Goal: Transaction & Acquisition: Purchase product/service

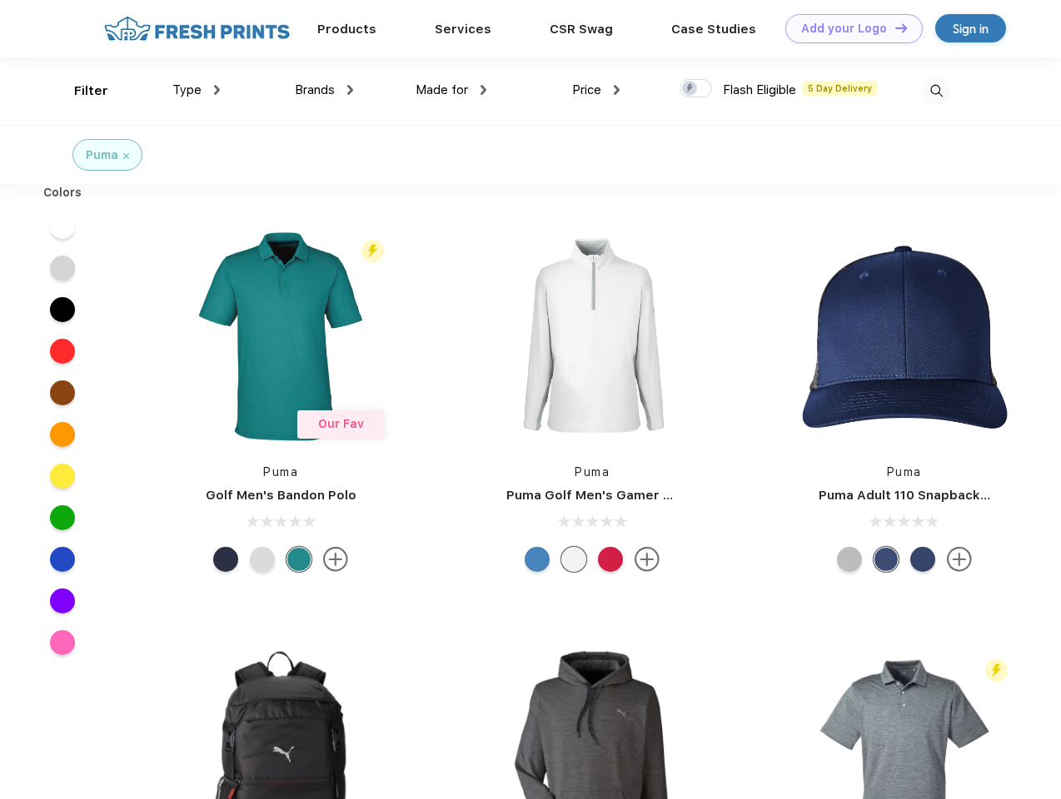
scroll to position [1, 0]
click at [848, 28] on link "Add your Logo Design Tool" at bounding box center [853, 28] width 137 height 29
click at [0, 0] on div "Design Tool" at bounding box center [0, 0] width 0 height 0
click at [893, 27] on link "Add your Logo Design Tool" at bounding box center [853, 28] width 137 height 29
click at [80, 91] on div "Filter" at bounding box center [91, 91] width 34 height 19
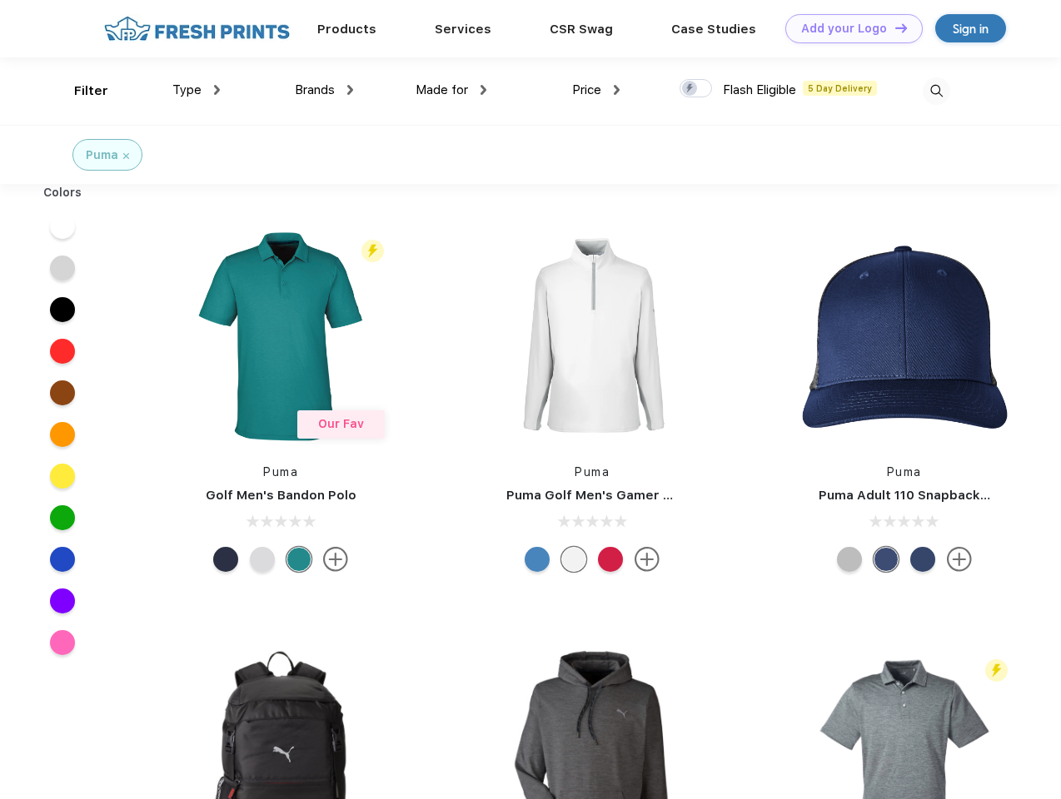
click at [197, 90] on span "Type" at bounding box center [186, 89] width 29 height 15
click at [324, 90] on span "Brands" at bounding box center [315, 89] width 40 height 15
click at [451, 90] on span "Made for" at bounding box center [441, 89] width 52 height 15
click at [596, 90] on span "Price" at bounding box center [586, 89] width 29 height 15
click at [696, 89] on div at bounding box center [695, 88] width 32 height 18
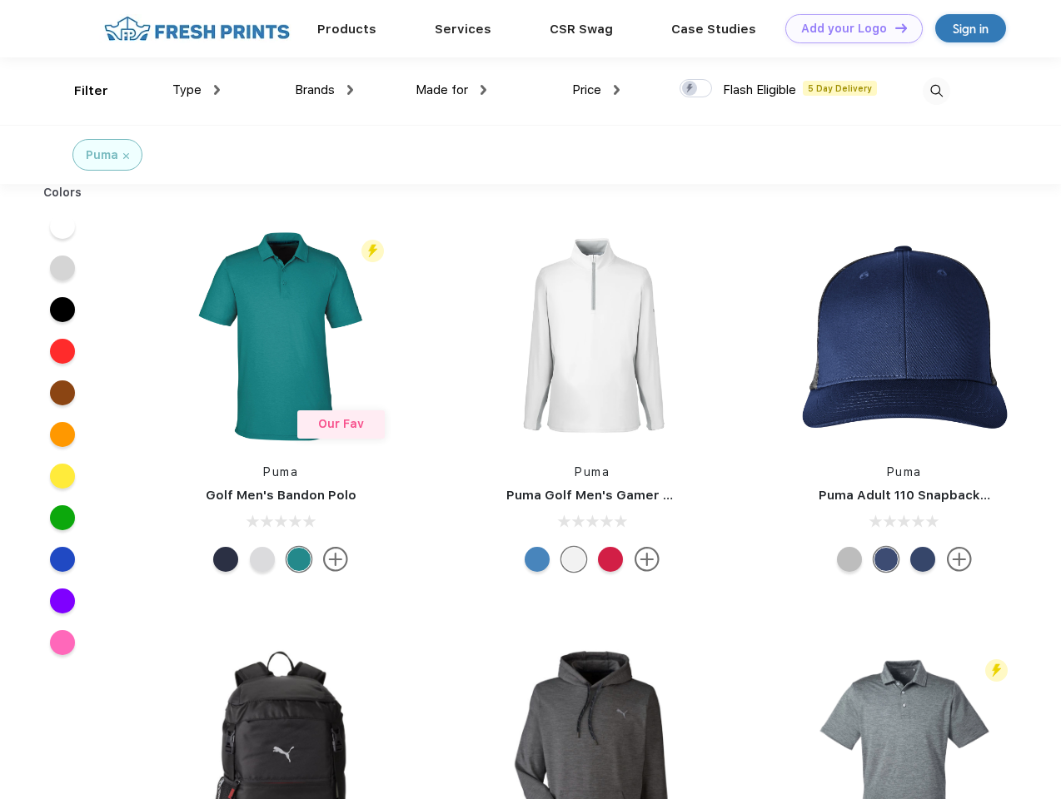
click at [690, 89] on input "checkbox" at bounding box center [684, 83] width 11 height 11
click at [936, 91] on img at bounding box center [936, 90] width 27 height 27
